Goal: Navigation & Orientation: Find specific page/section

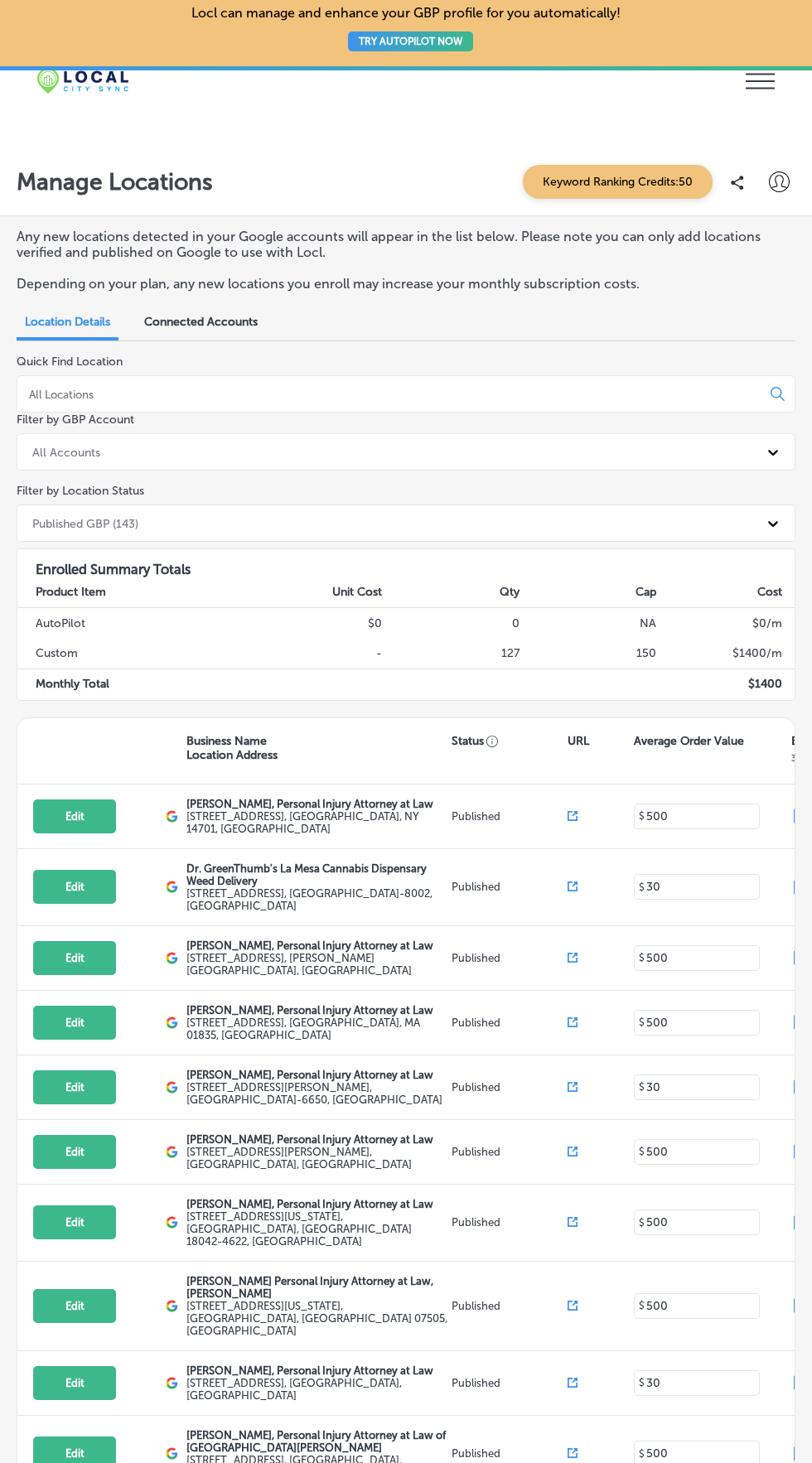
click at [761, 82] on icon "iconmonstr-menu-thin copy Created with Sketch." at bounding box center [760, 81] width 29 height 25
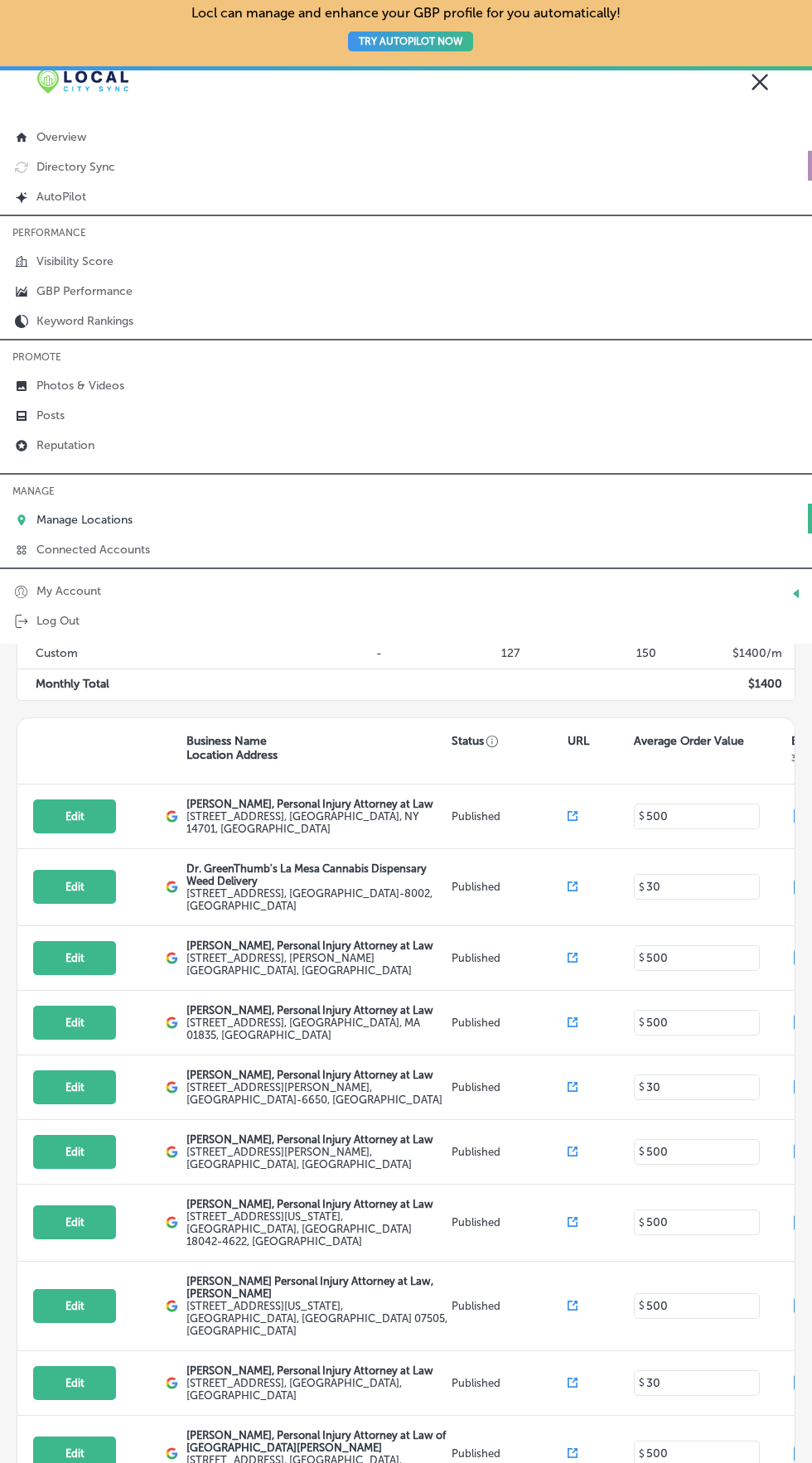
click at [31, 165] on link "Directory Sync" at bounding box center [406, 166] width 812 height 30
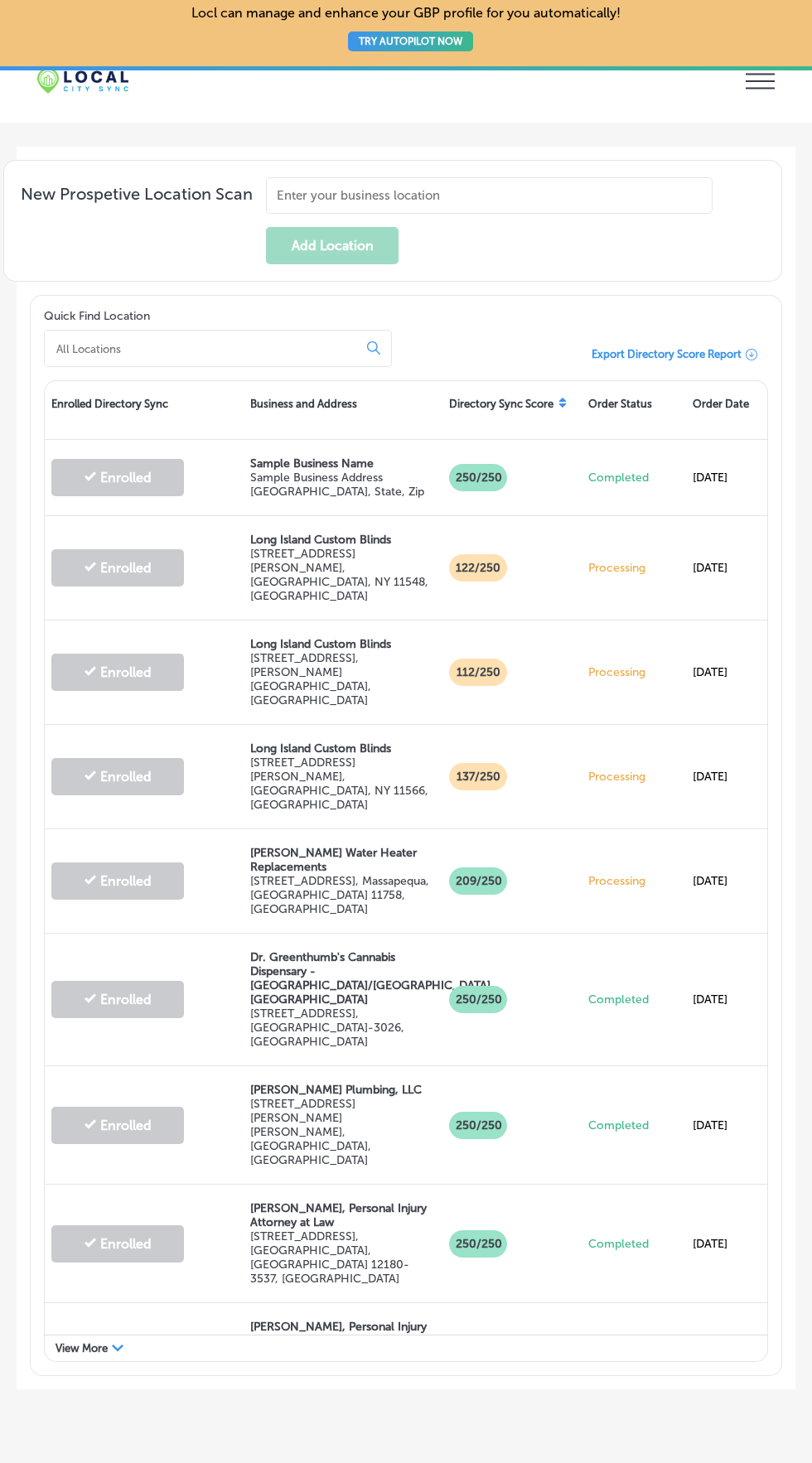
scroll to position [738, 0]
click at [563, 406] on icon at bounding box center [563, 402] width 10 height 10
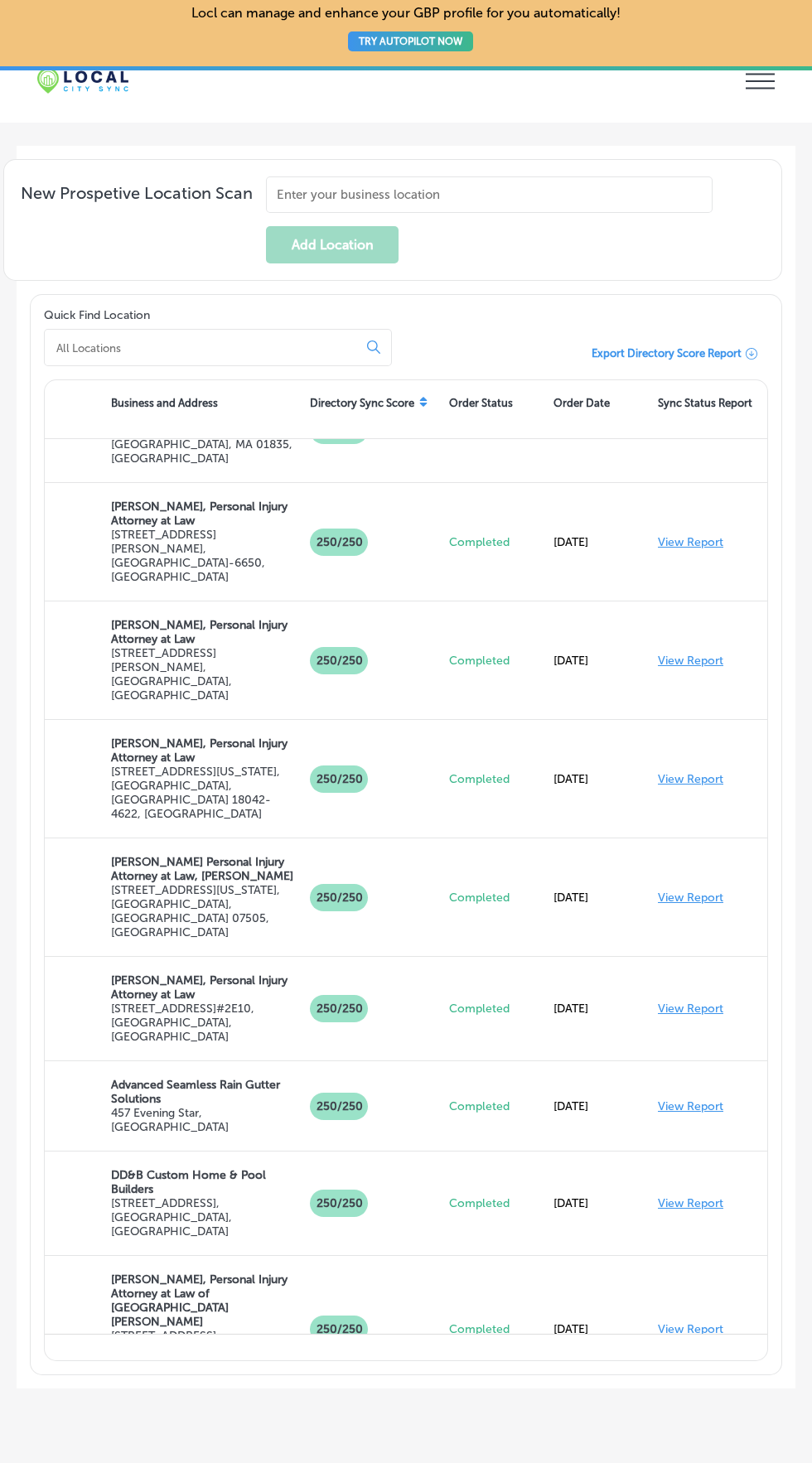
scroll to position [0, 272]
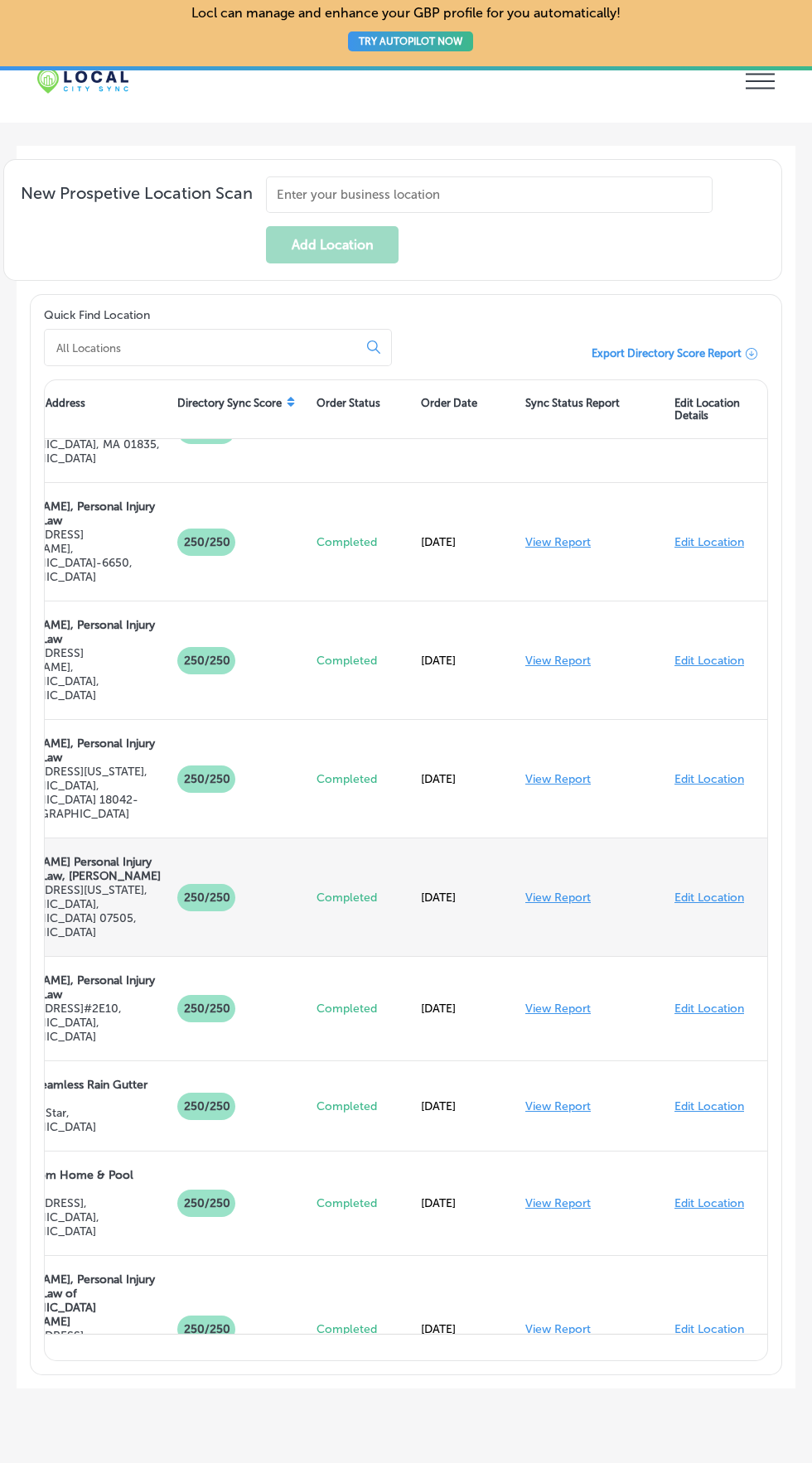
click at [558, 905] on link "View Report" at bounding box center [558, 898] width 65 height 14
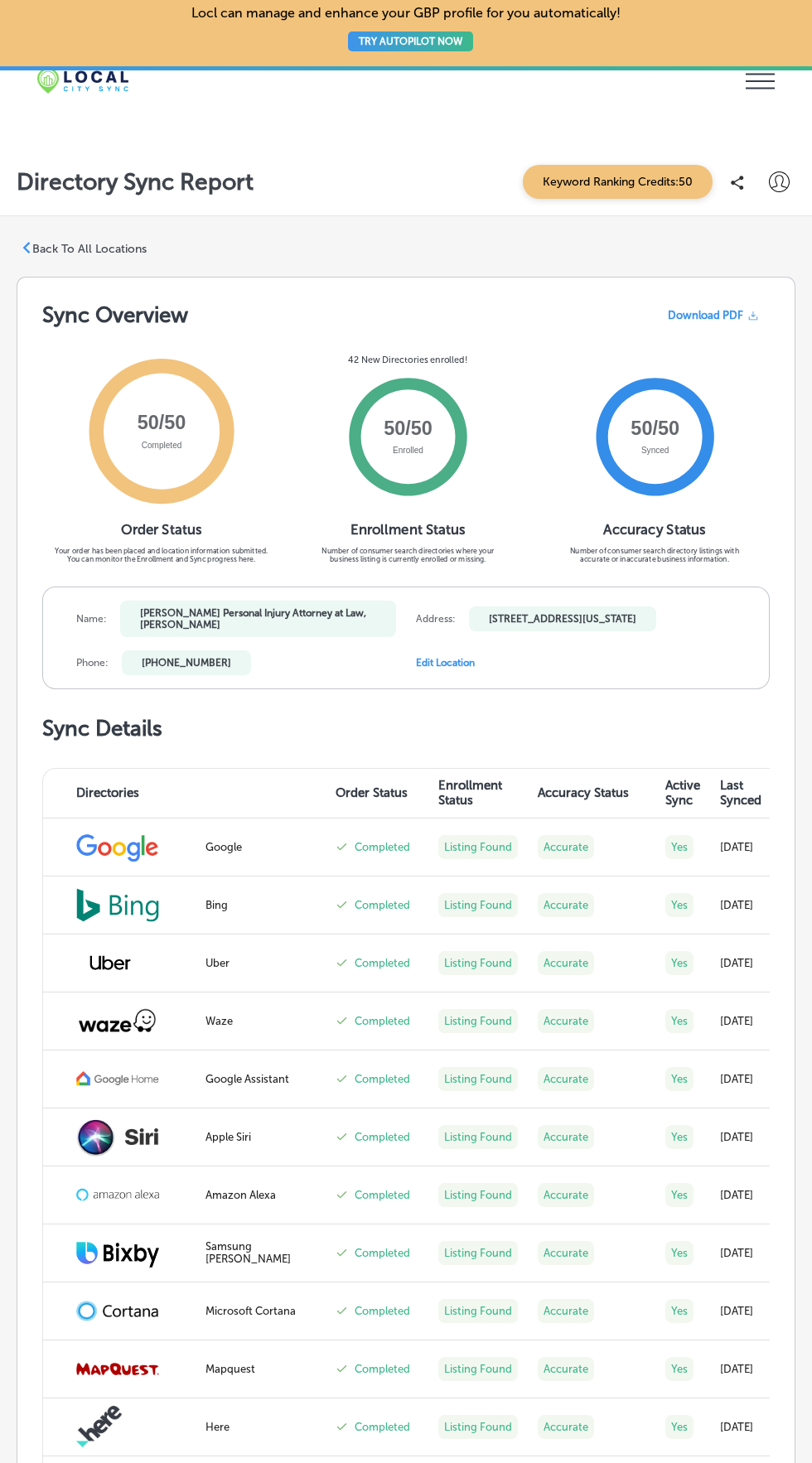
click at [755, 81] on icon at bounding box center [760, 81] width 29 height 16
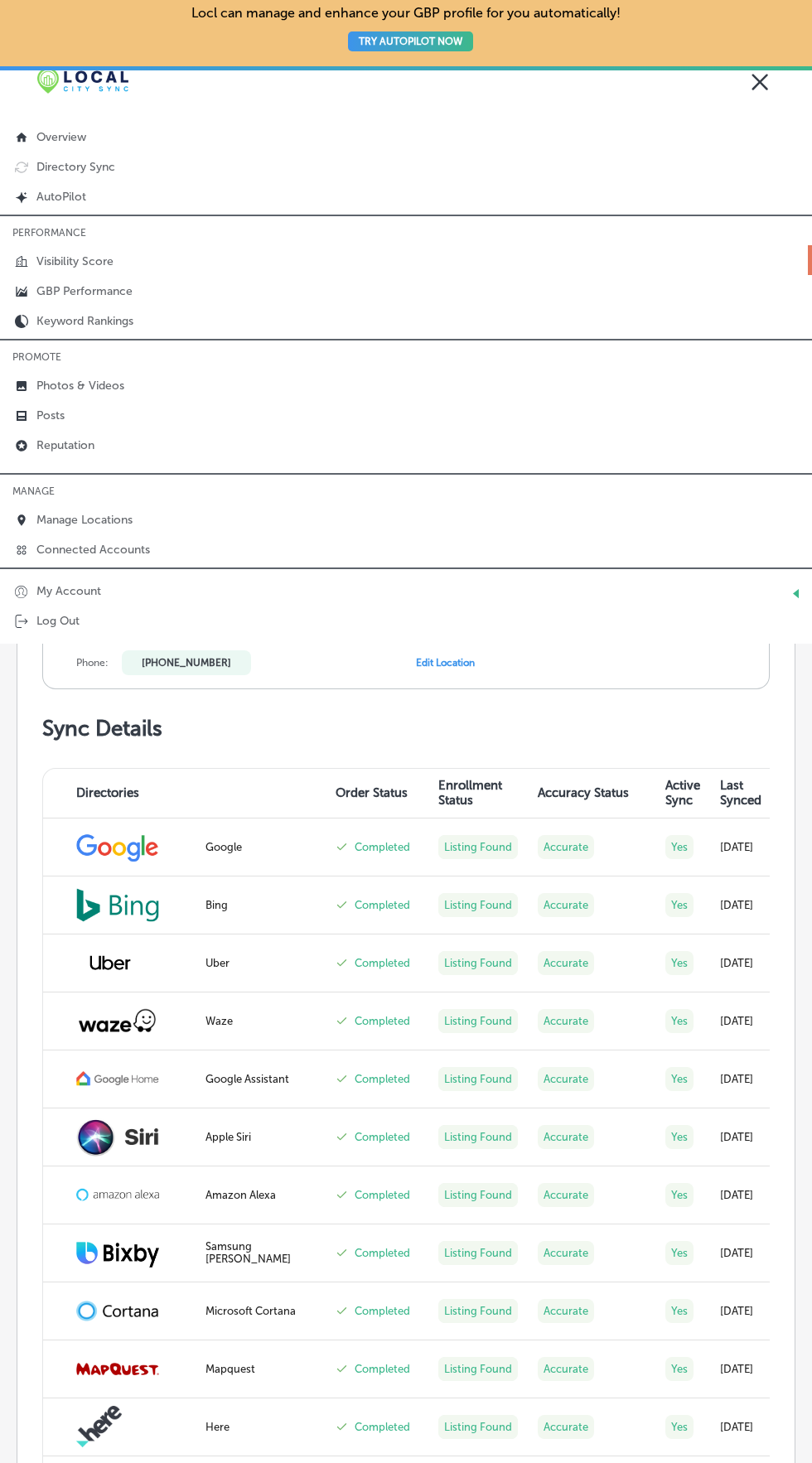
click at [43, 249] on link "Visibility Score" at bounding box center [406, 260] width 812 height 30
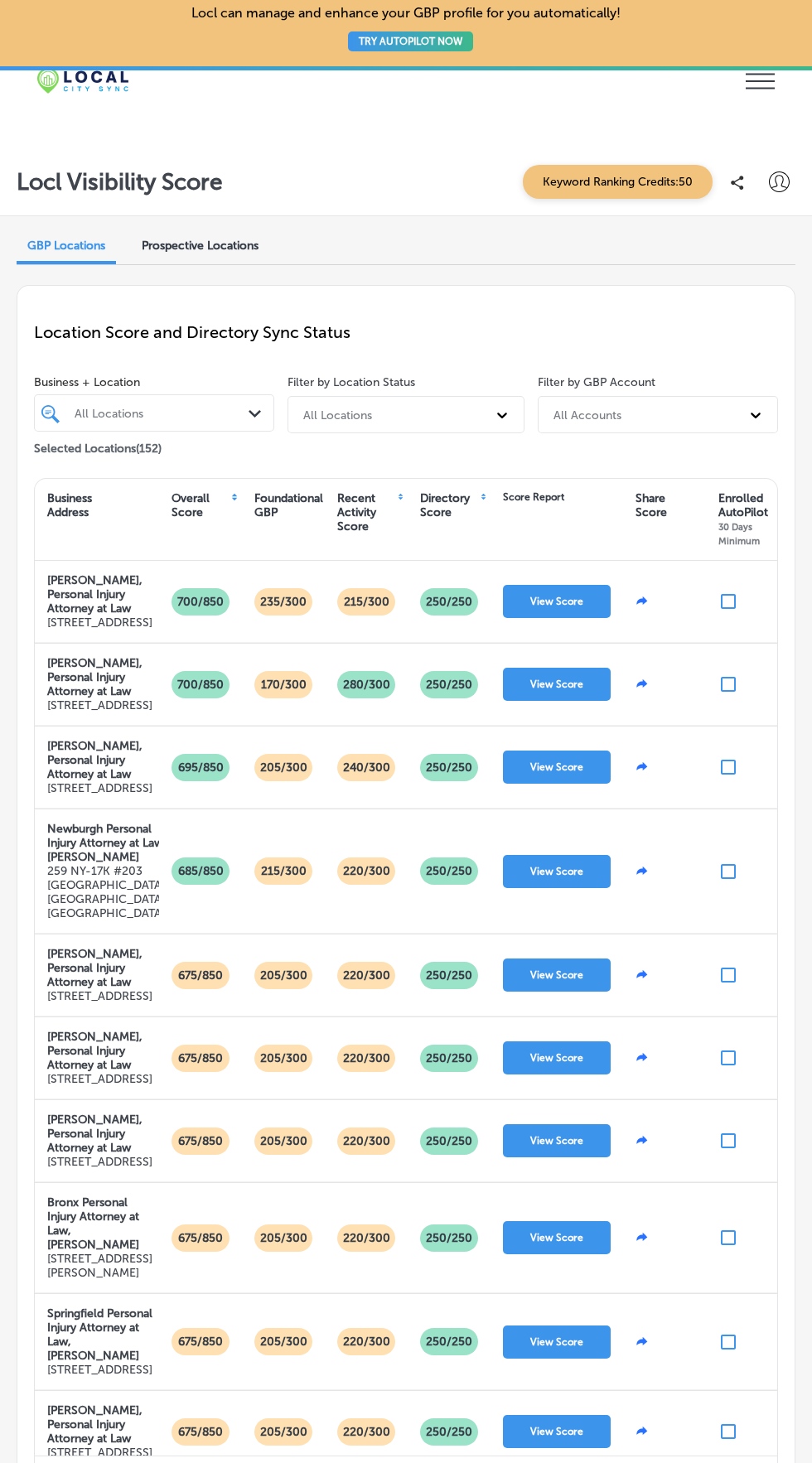
click at [218, 245] on span "Prospective Locations" at bounding box center [200, 245] width 117 height 14
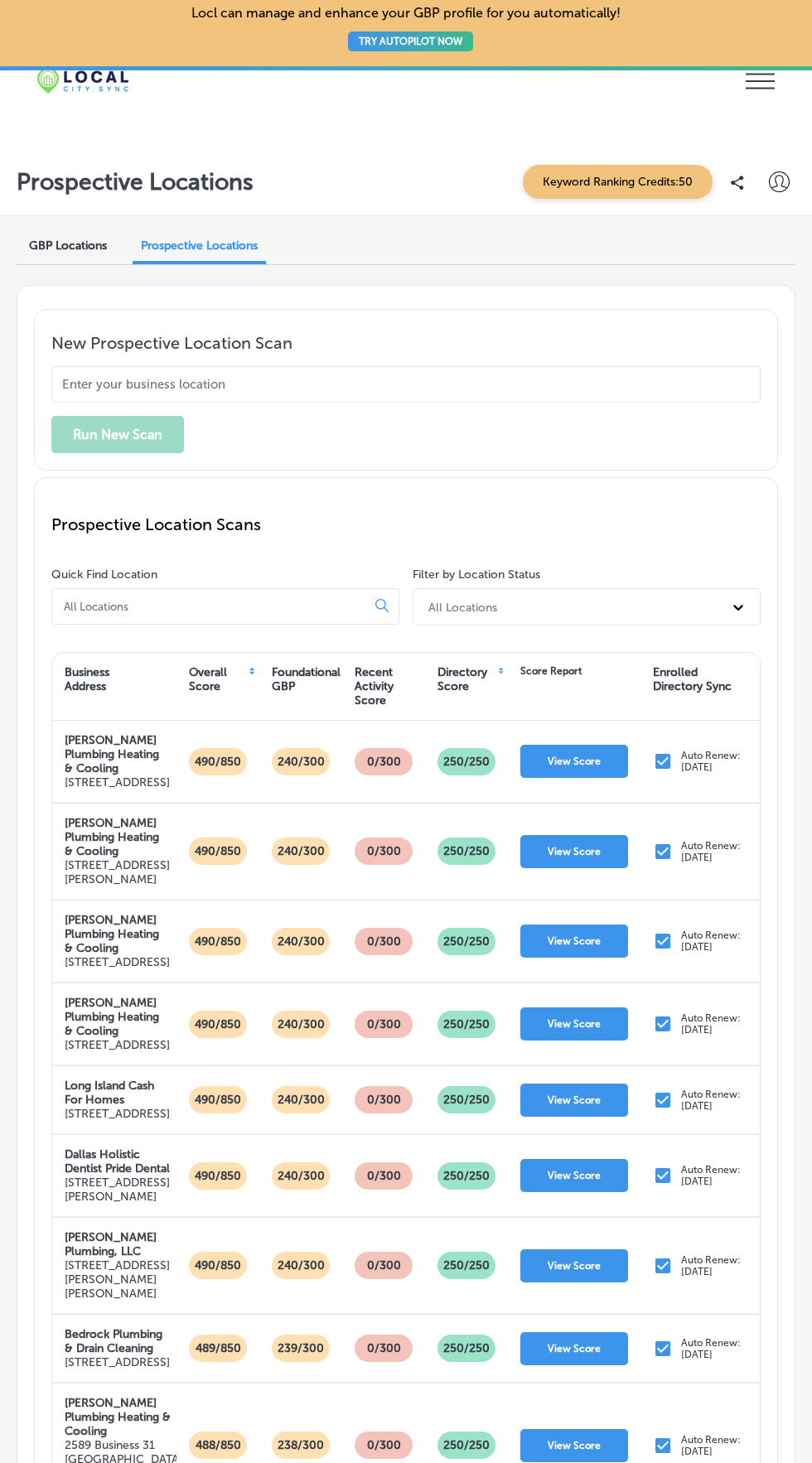
click at [500, 671] on div "Directory Score" at bounding box center [466, 686] width 83 height 50
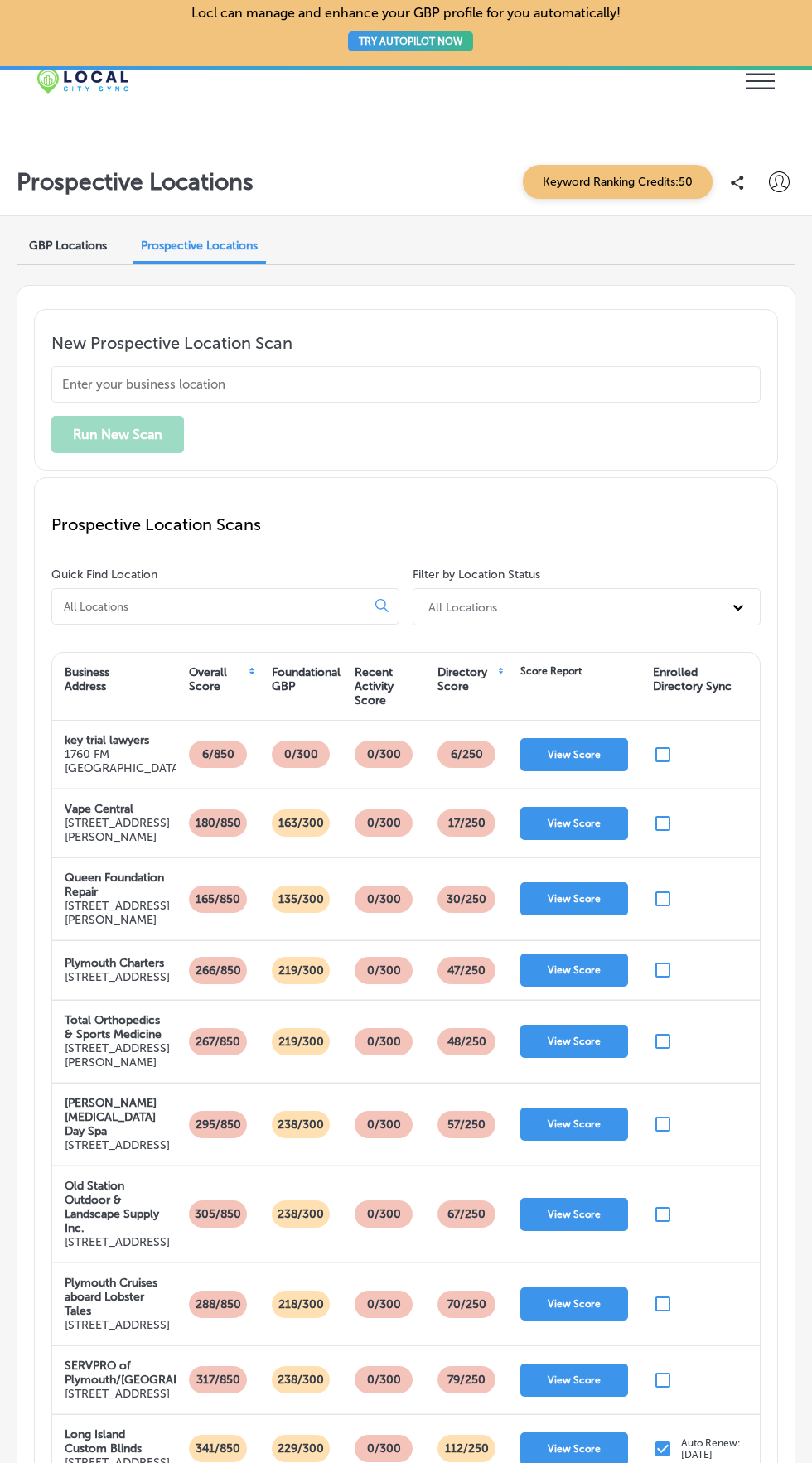
click at [500, 668] on div "Directory Score" at bounding box center [466, 686] width 83 height 50
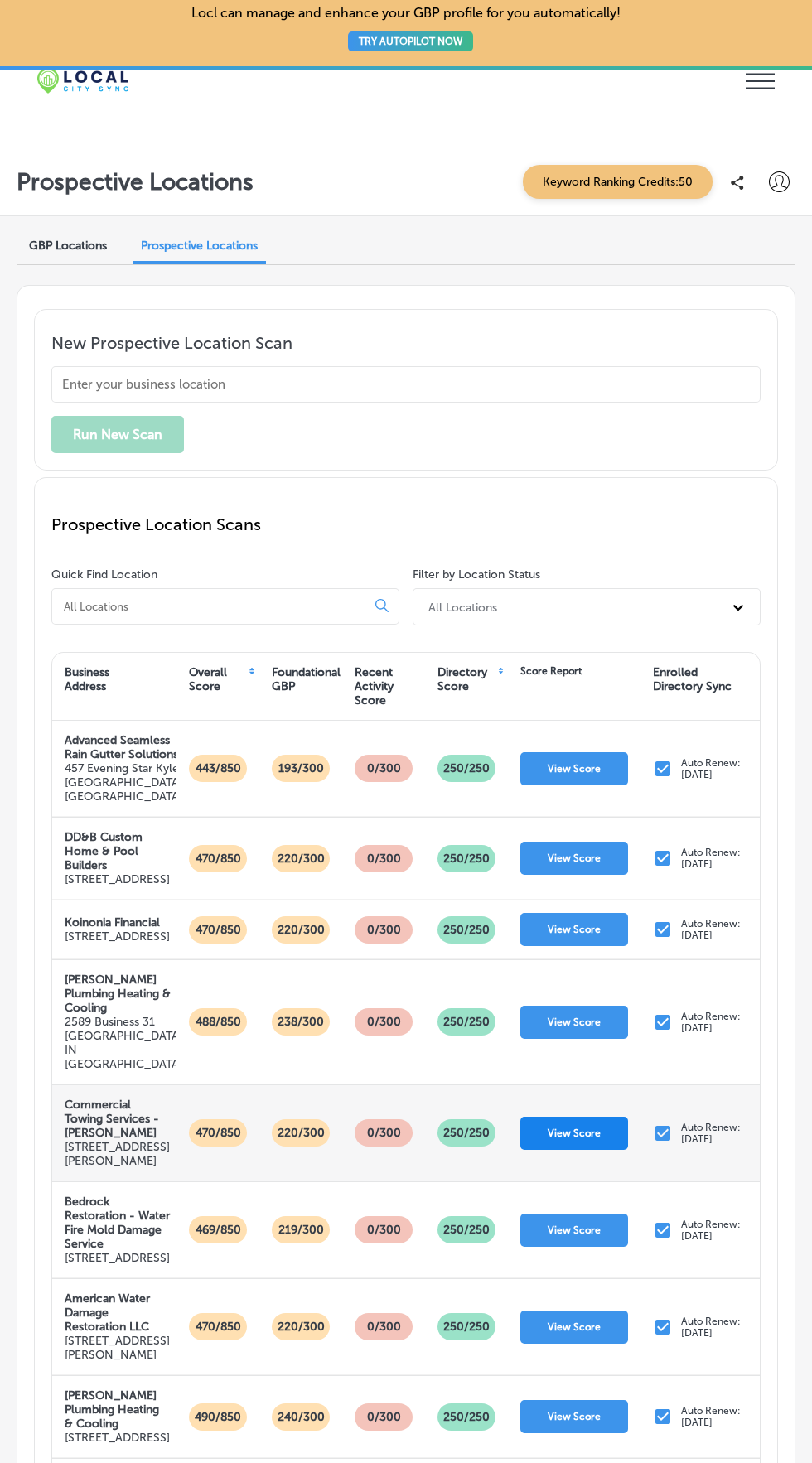
click at [581, 1150] on button "View Score" at bounding box center [574, 1133] width 107 height 33
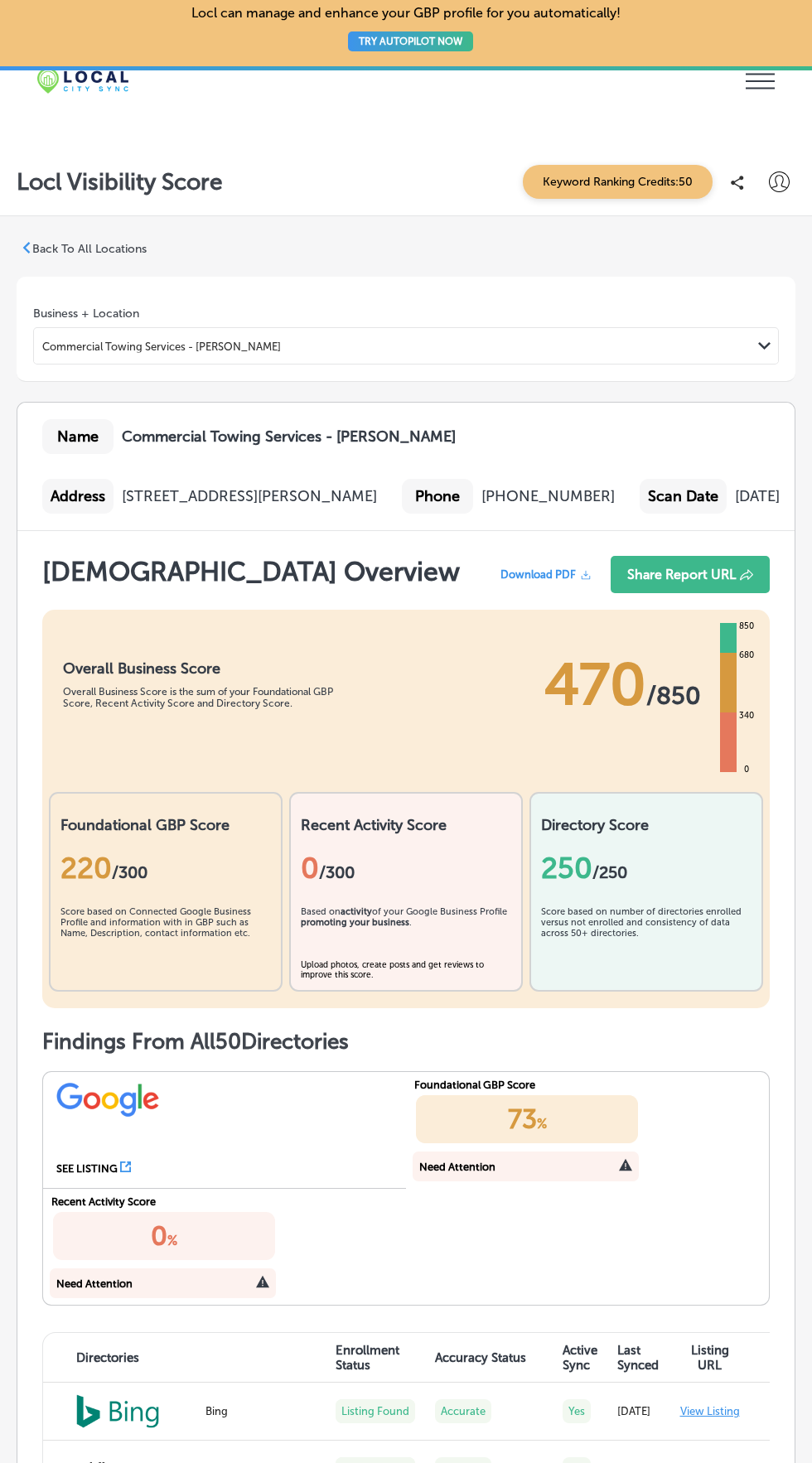
click at [767, 79] on icon "iconmonstr-menu-thin copy Created with Sketch." at bounding box center [760, 81] width 29 height 25
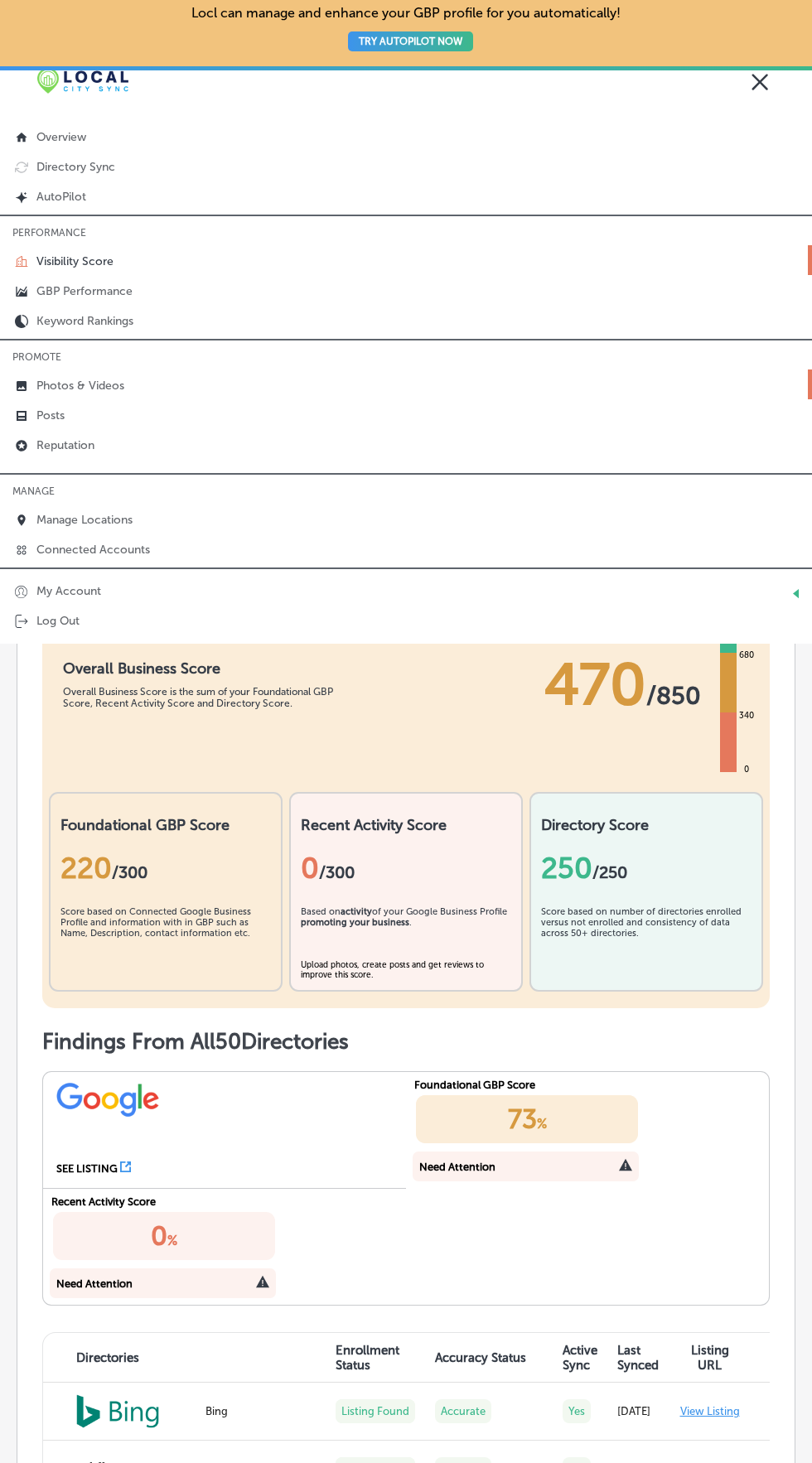
click at [41, 388] on p "Photos & Videos" at bounding box center [80, 385] width 88 height 14
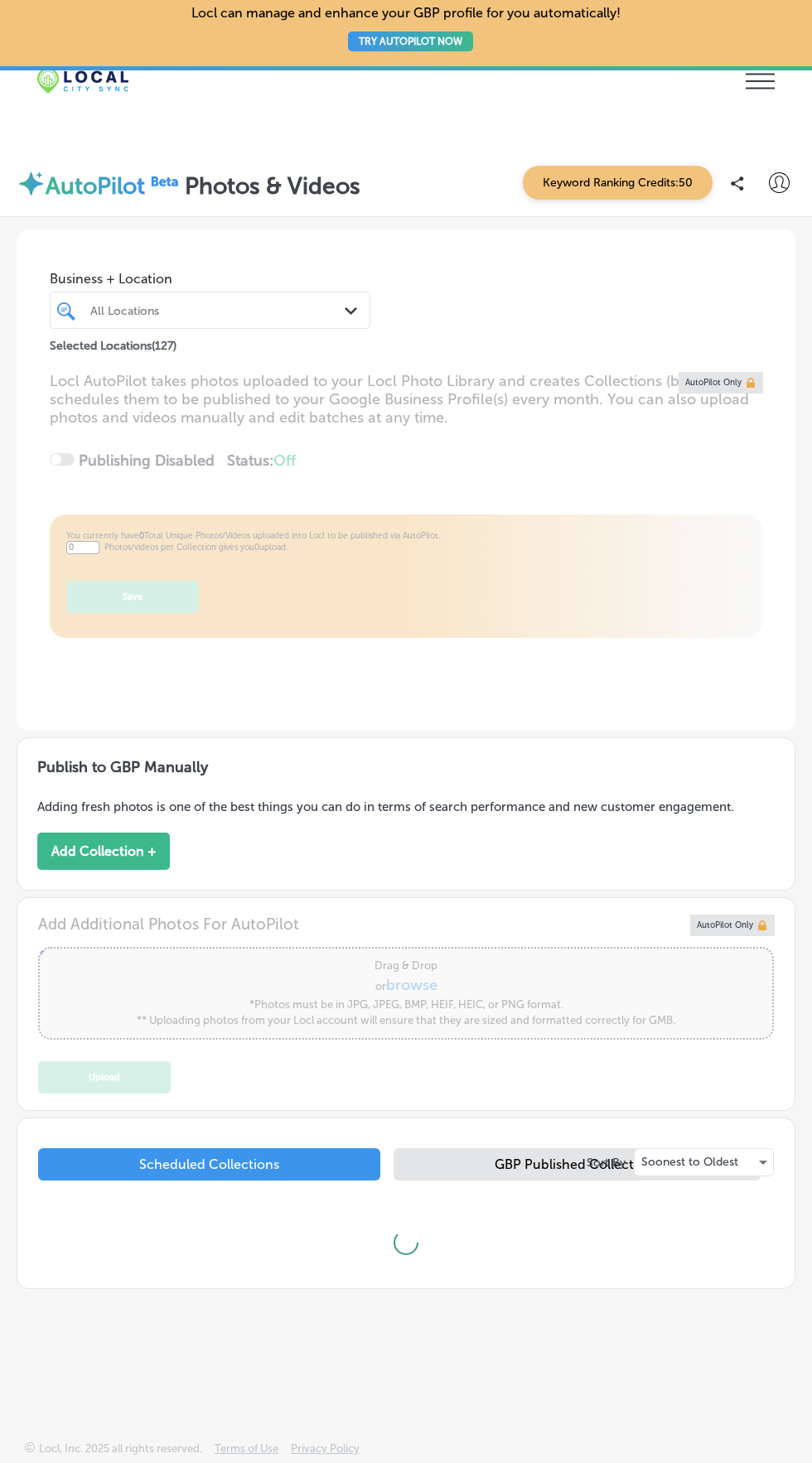
type input "5"
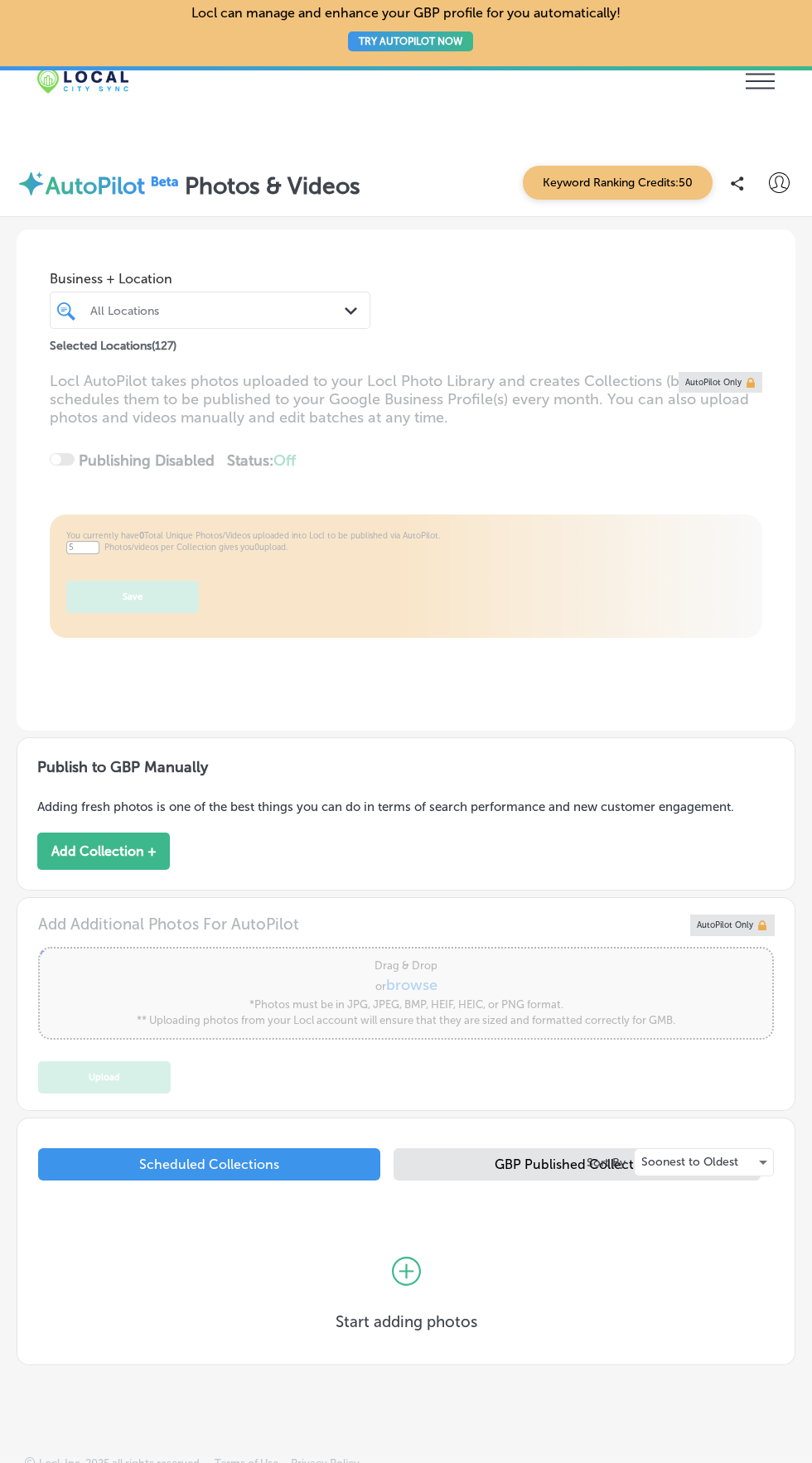
scroll to position [125, 0]
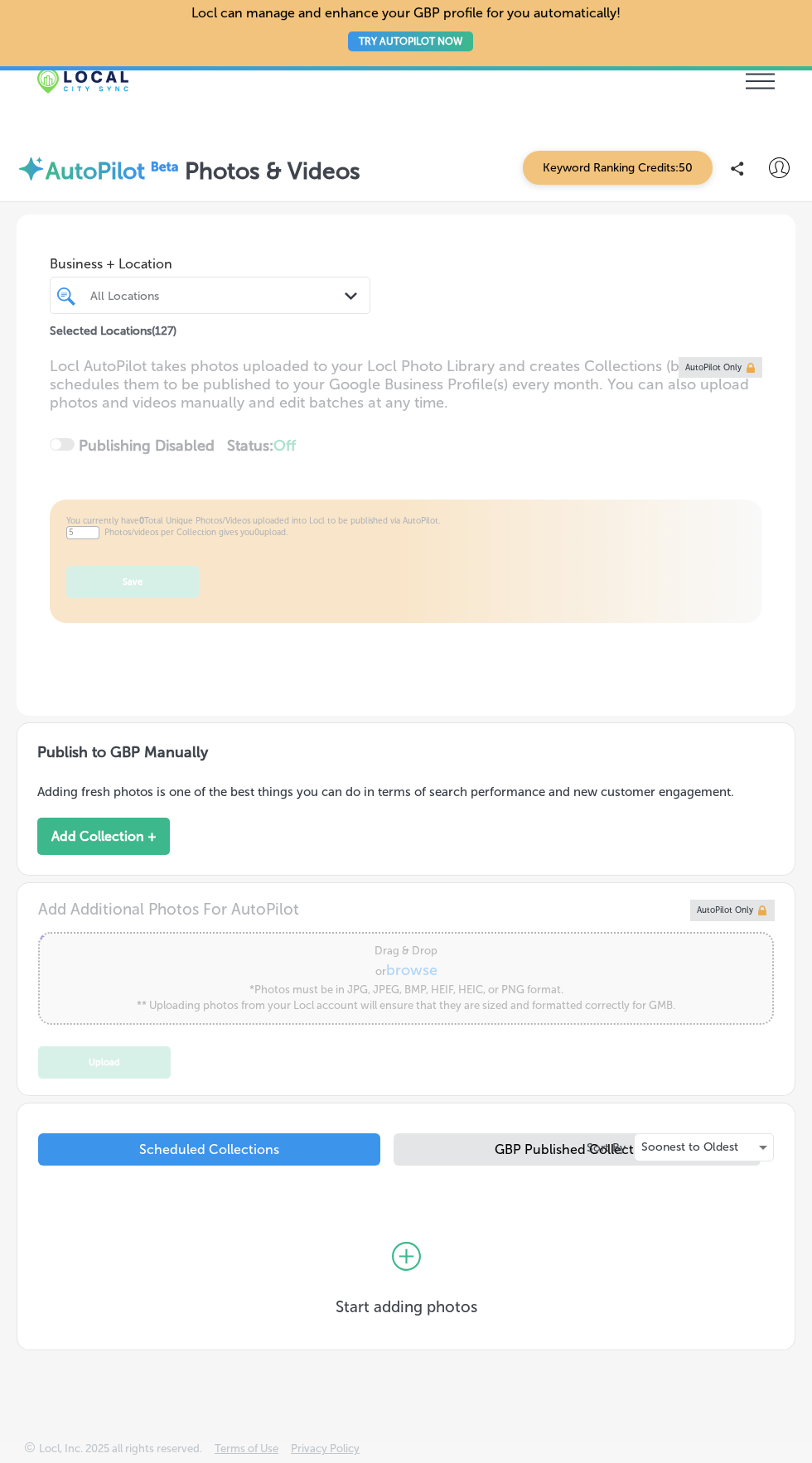
click at [551, 1166] on div "GBP Published Collections" at bounding box center [577, 1150] width 367 height 32
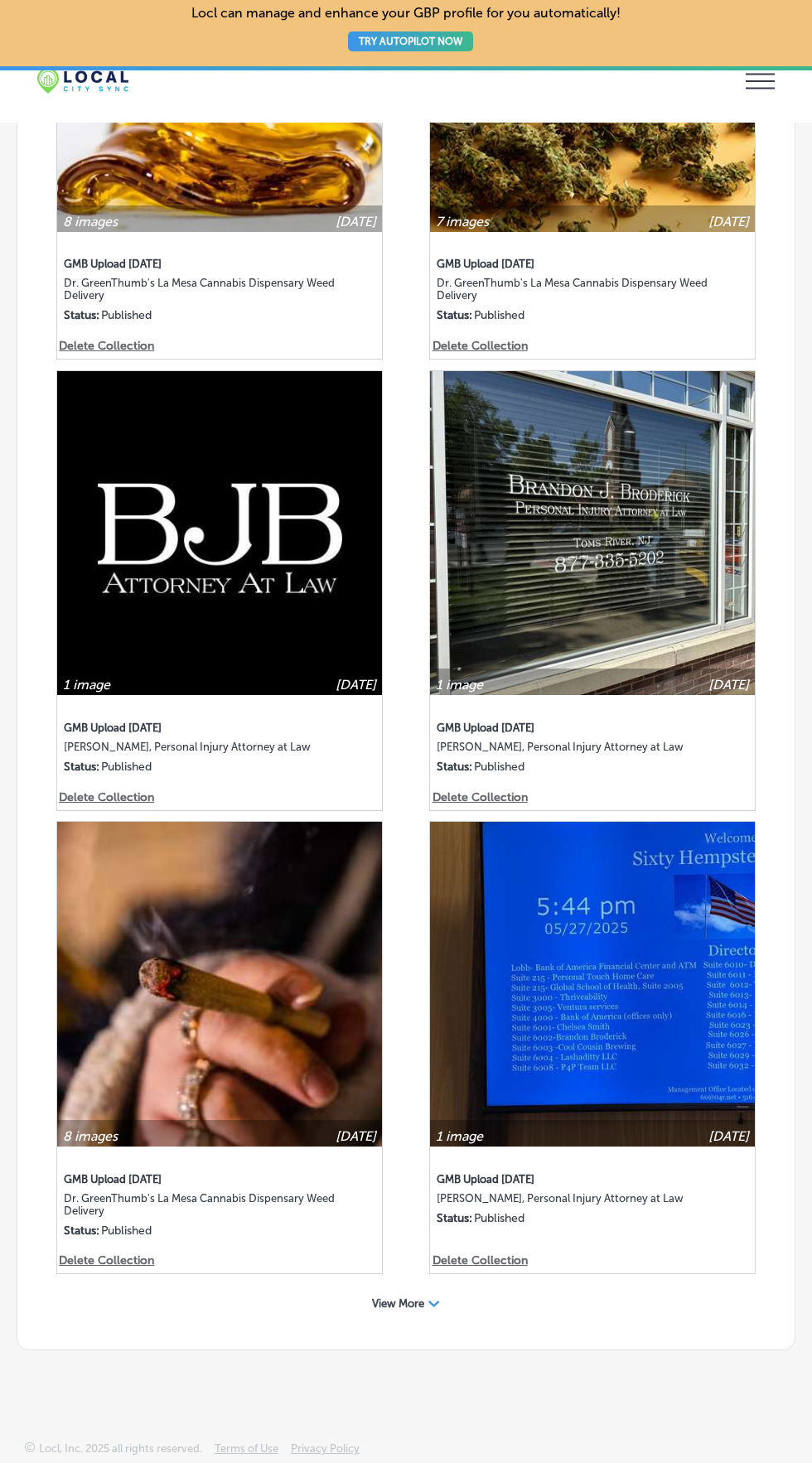
scroll to position [4624, 0]
